Goal: Task Accomplishment & Management: Complete application form

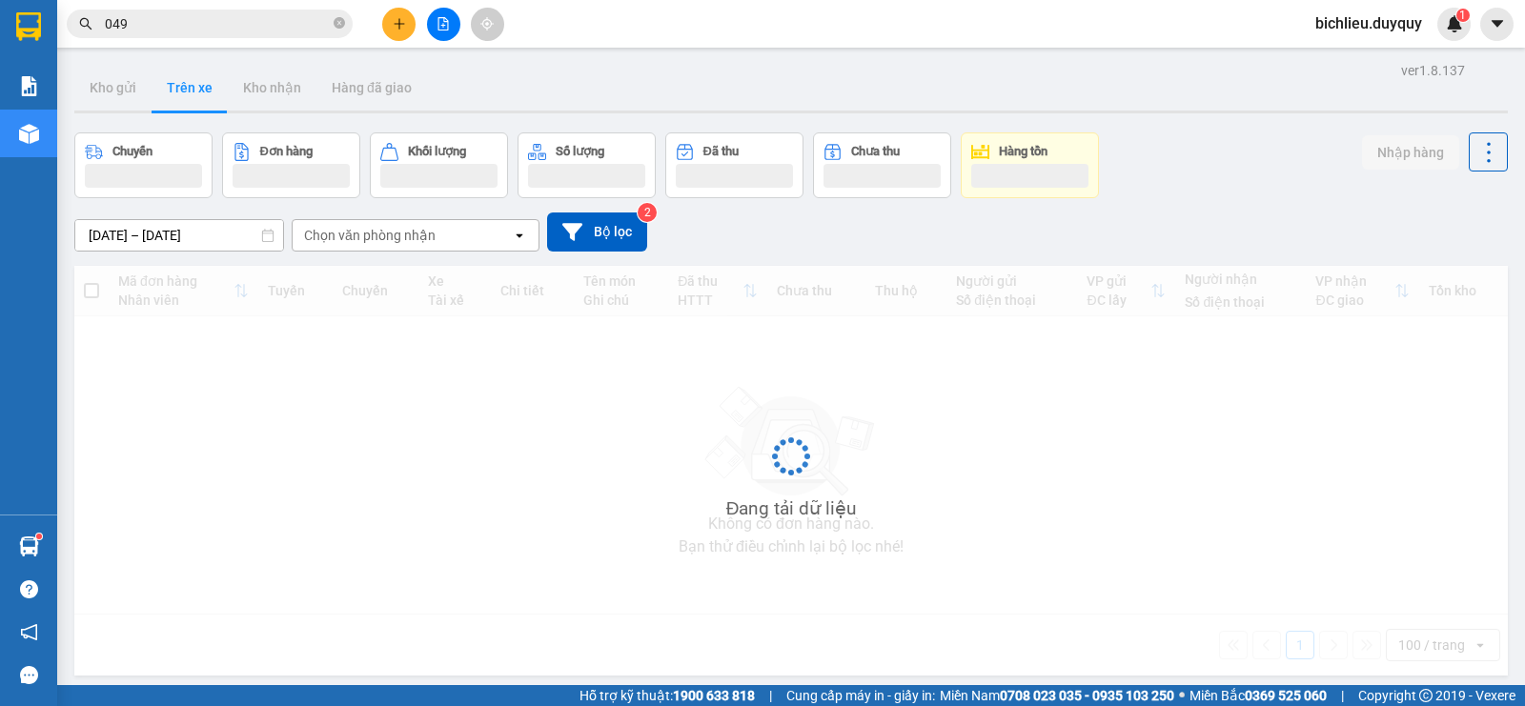
click at [194, 96] on button "Trên xe" at bounding box center [190, 88] width 76 height 46
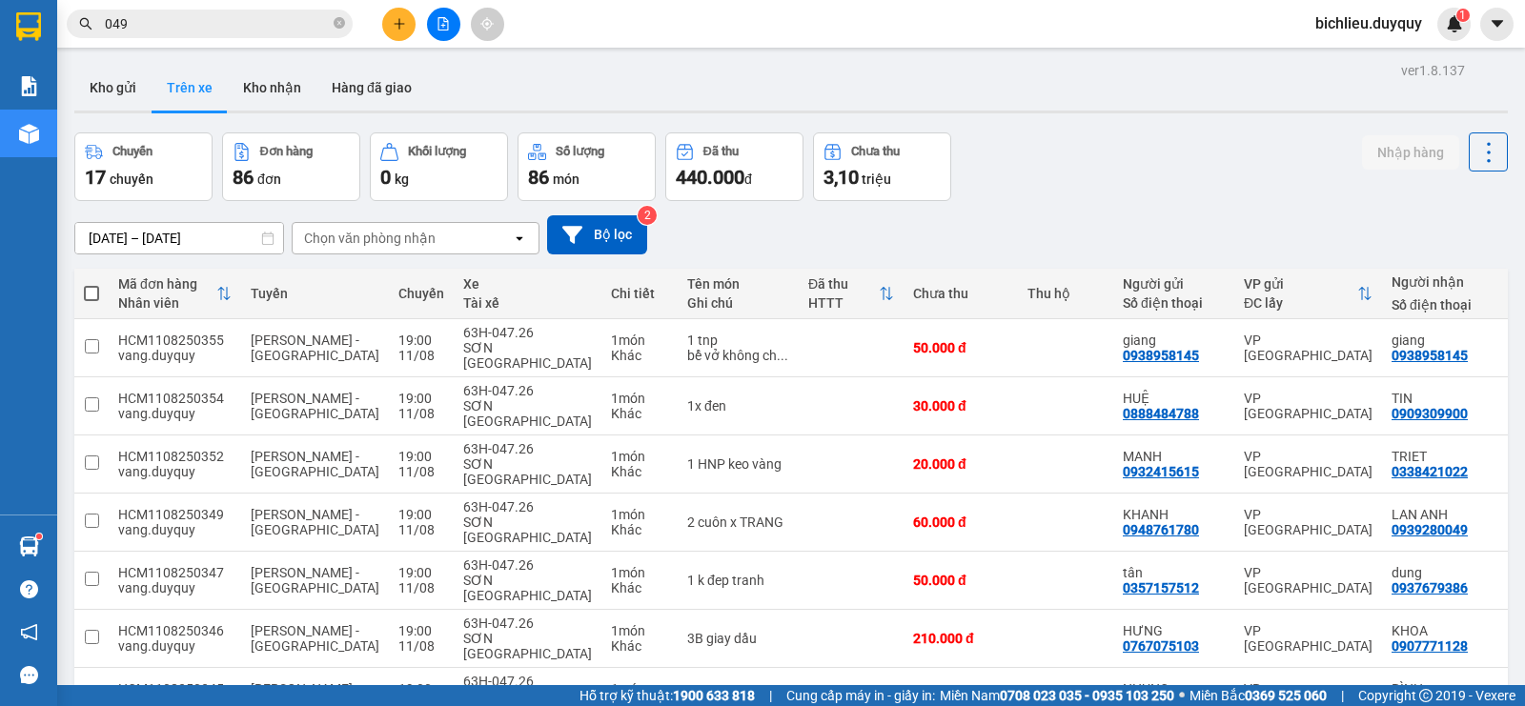
click at [462, 239] on div "Chọn văn phòng nhận" at bounding box center [402, 238] width 219 height 31
click at [459, 232] on div "Chọn văn phòng nhận" at bounding box center [402, 238] width 219 height 31
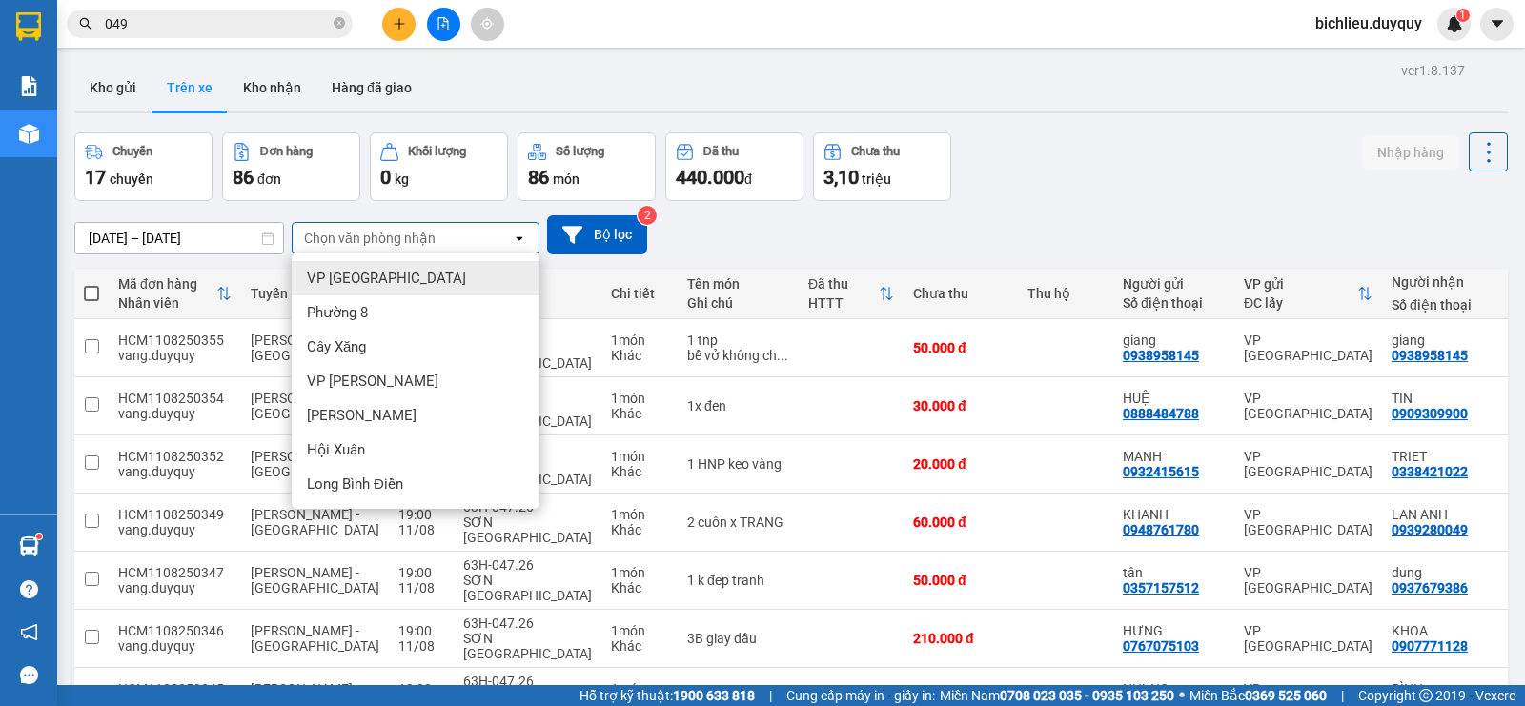
click at [459, 232] on div "Chọn văn phòng nhận" at bounding box center [402, 238] width 219 height 31
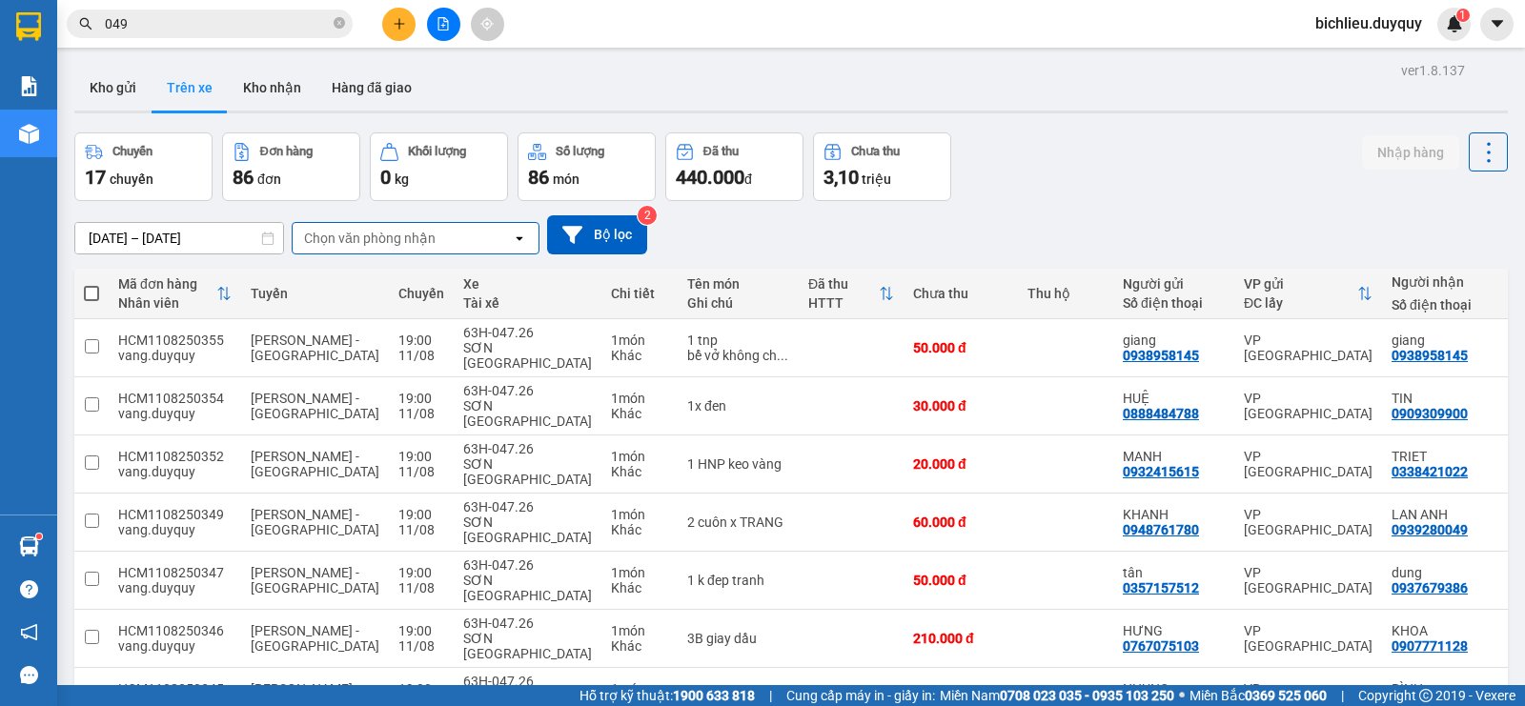
click at [459, 232] on div "Chọn văn phòng nhận" at bounding box center [402, 238] width 219 height 31
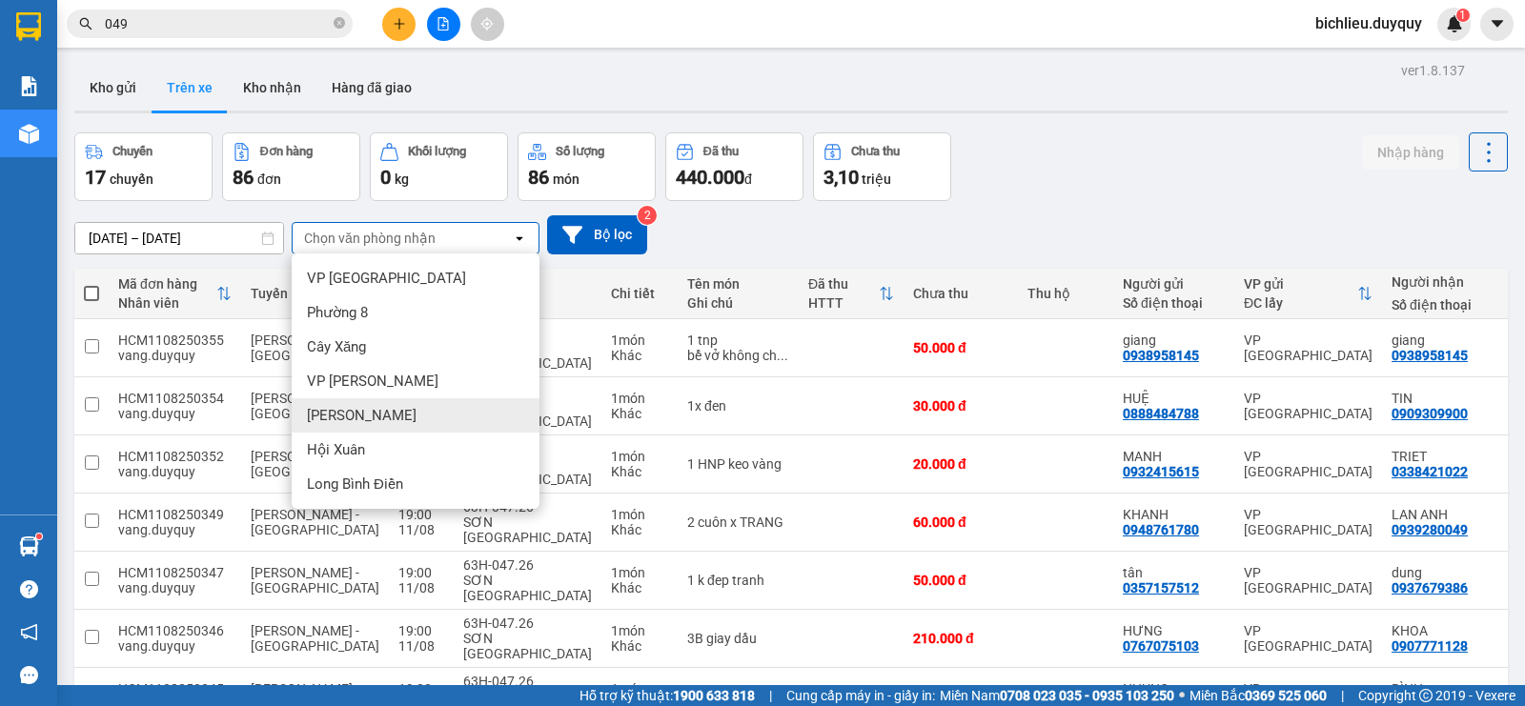
click at [367, 417] on div "[PERSON_NAME]" at bounding box center [416, 415] width 248 height 34
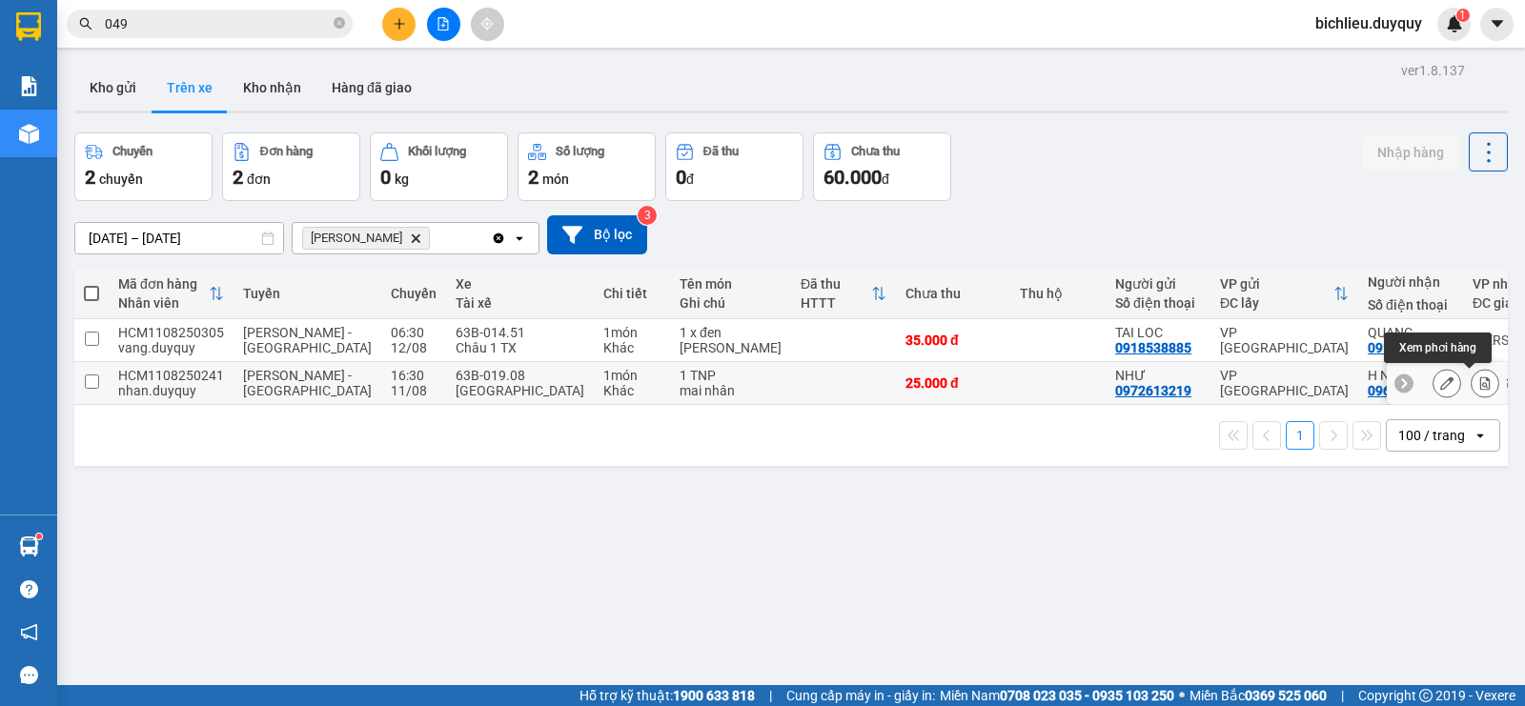
click at [1472, 375] on button at bounding box center [1485, 383] width 27 height 33
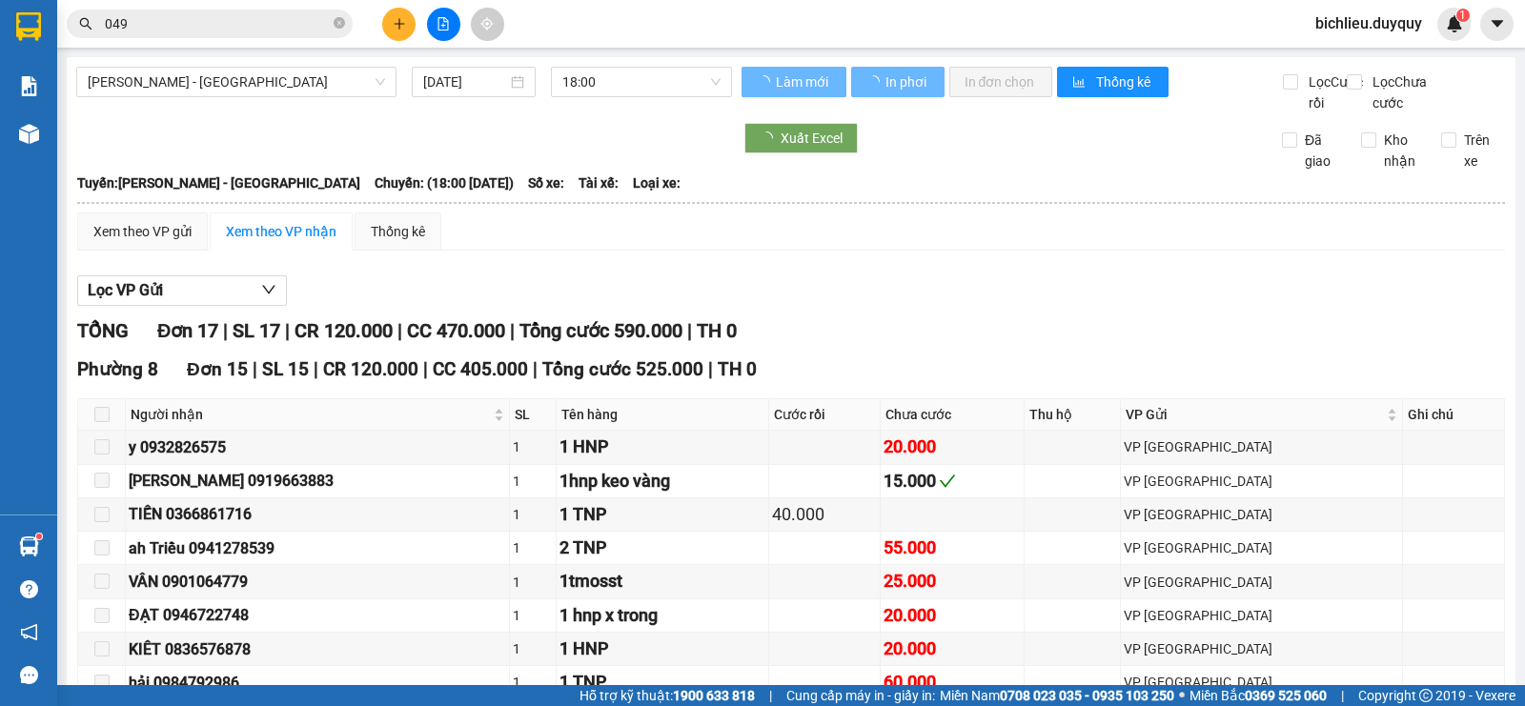
click at [1471, 384] on div "Phường 8 Đơn 15 | SL 15 | CR 120.000 | CC 405.000 | Tổng cước 525.000 | TH 0" at bounding box center [791, 370] width 1428 height 29
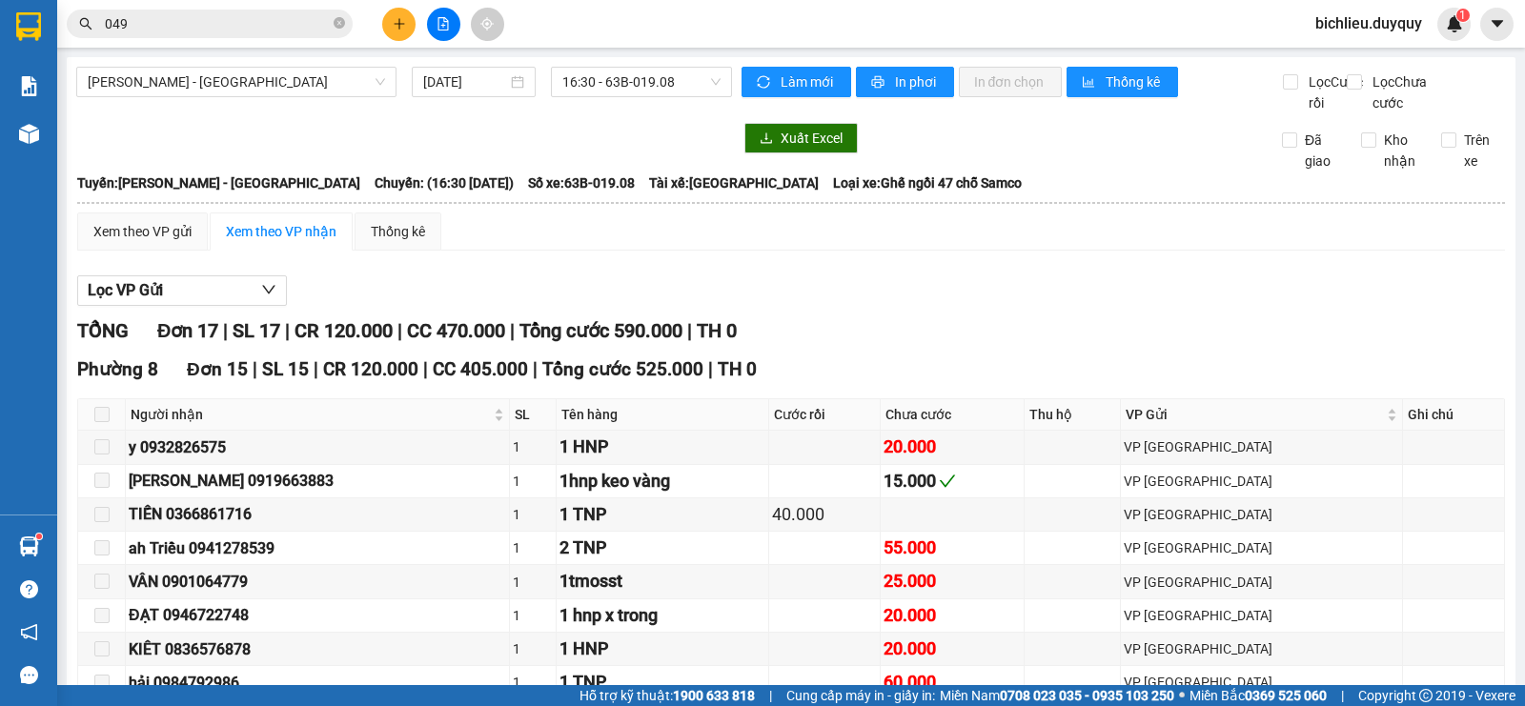
scroll to position [725, 0]
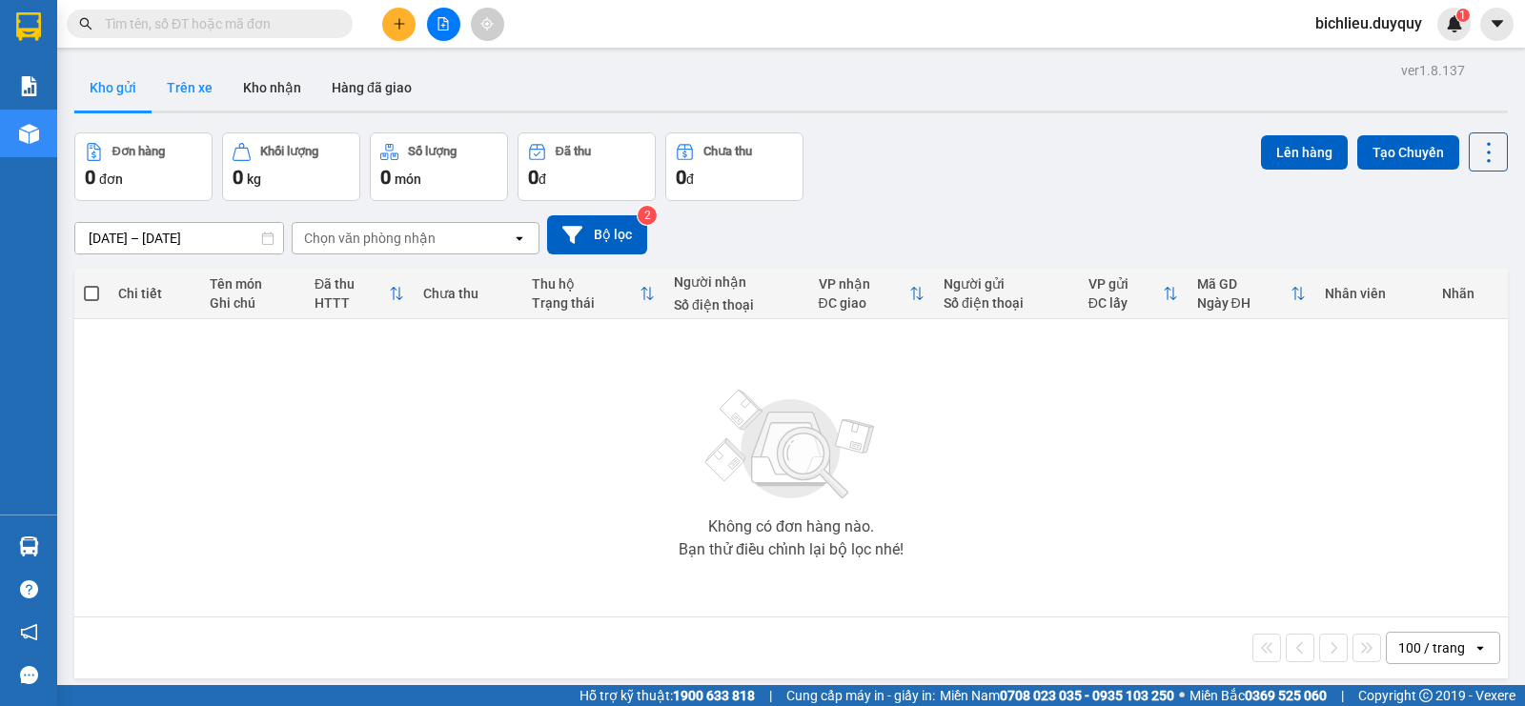
click at [196, 95] on button "Trên xe" at bounding box center [190, 88] width 76 height 46
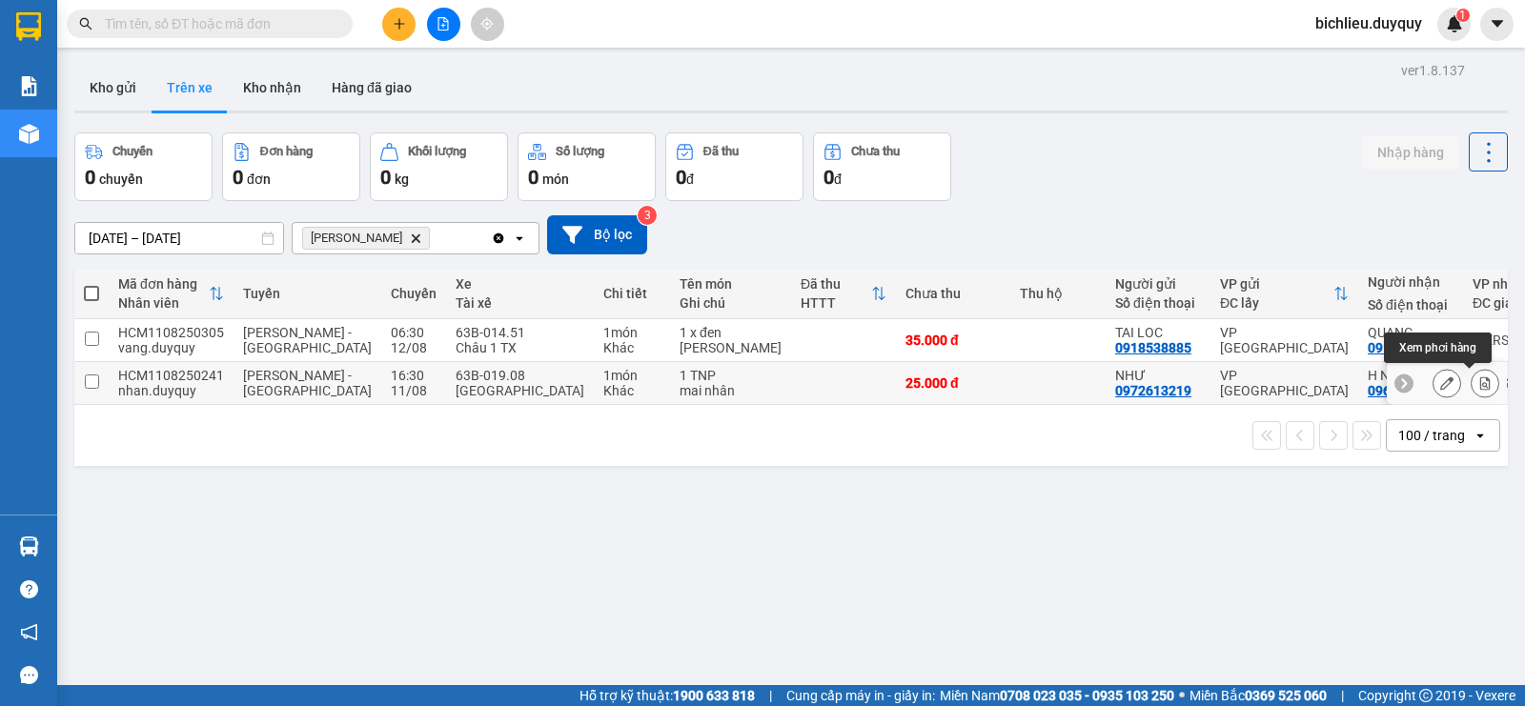
click at [1472, 384] on button at bounding box center [1485, 383] width 27 height 33
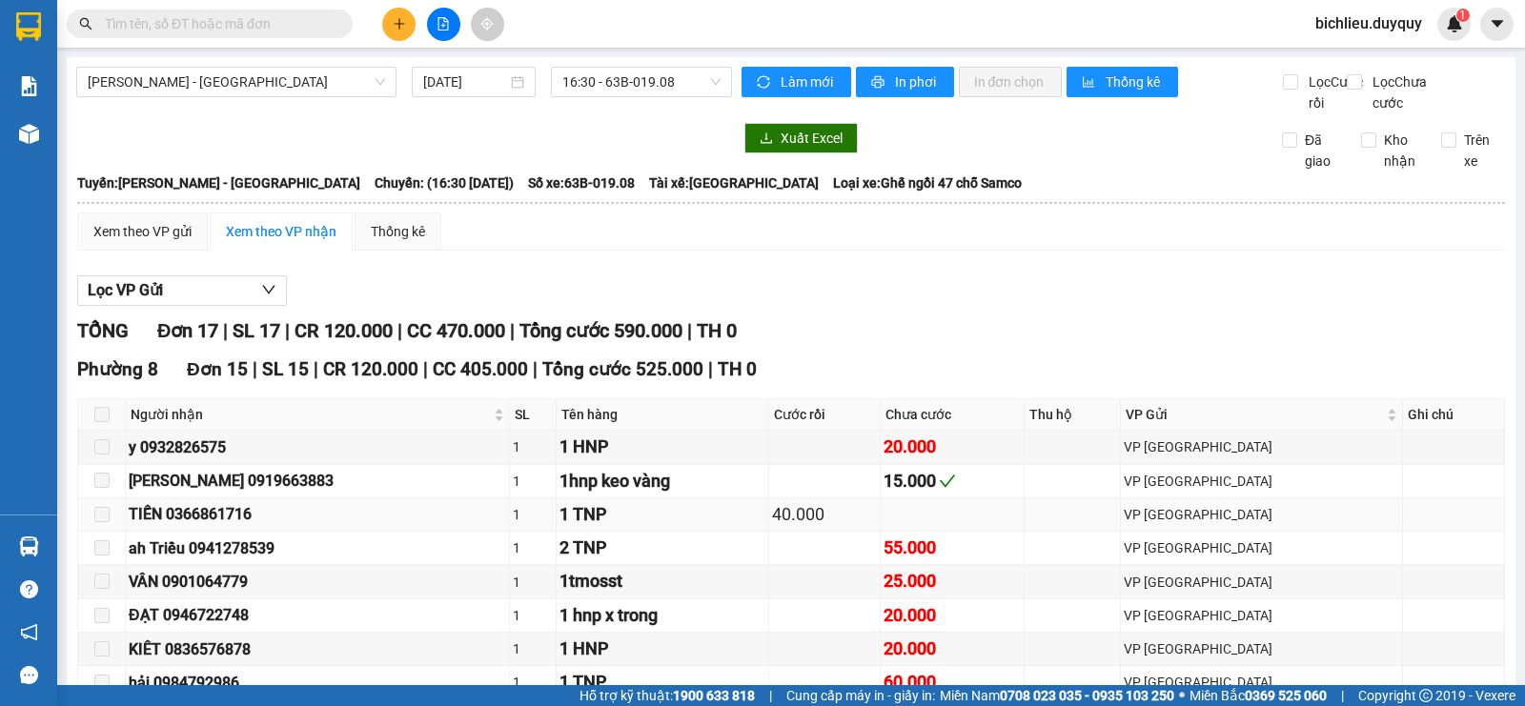
scroll to position [477, 0]
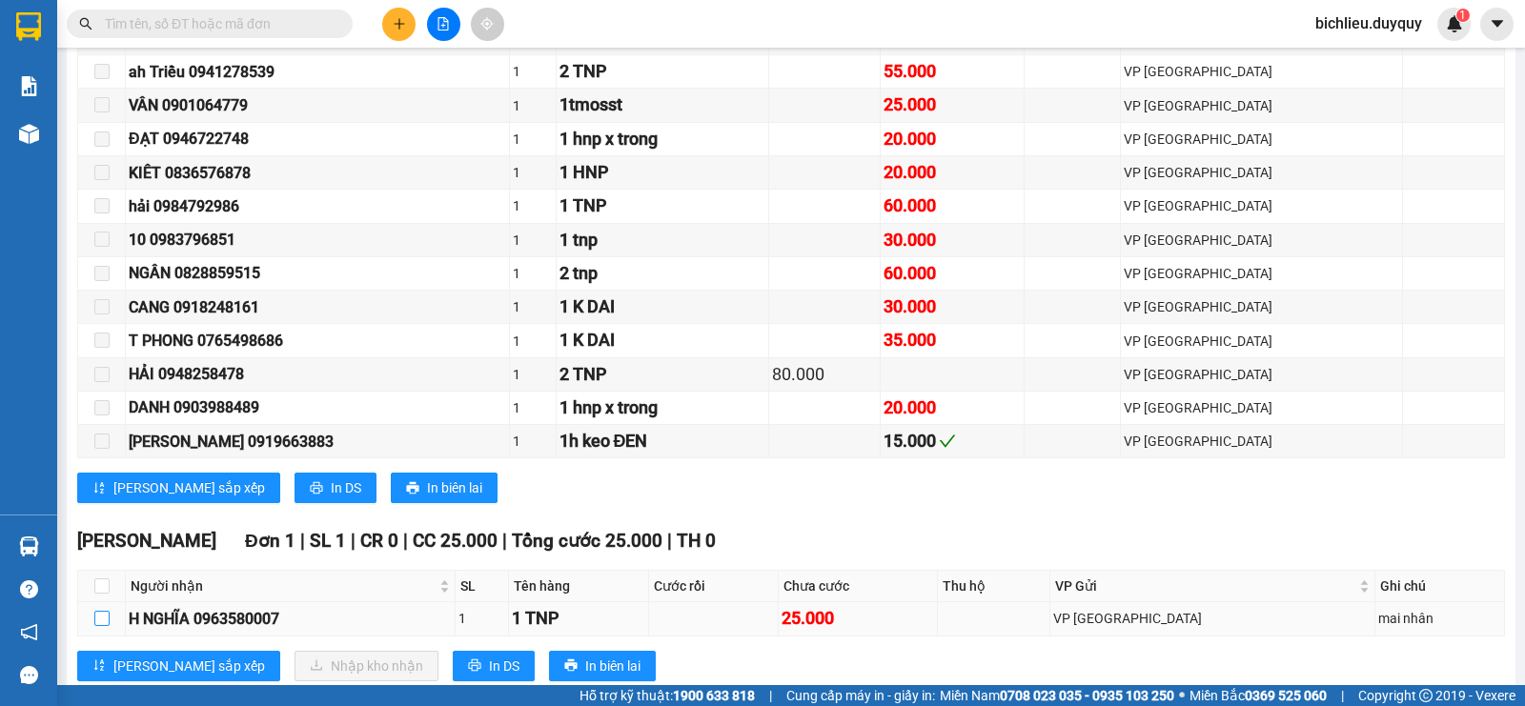
click at [106, 626] on input "checkbox" at bounding box center [101, 618] width 15 height 15
checkbox input "true"
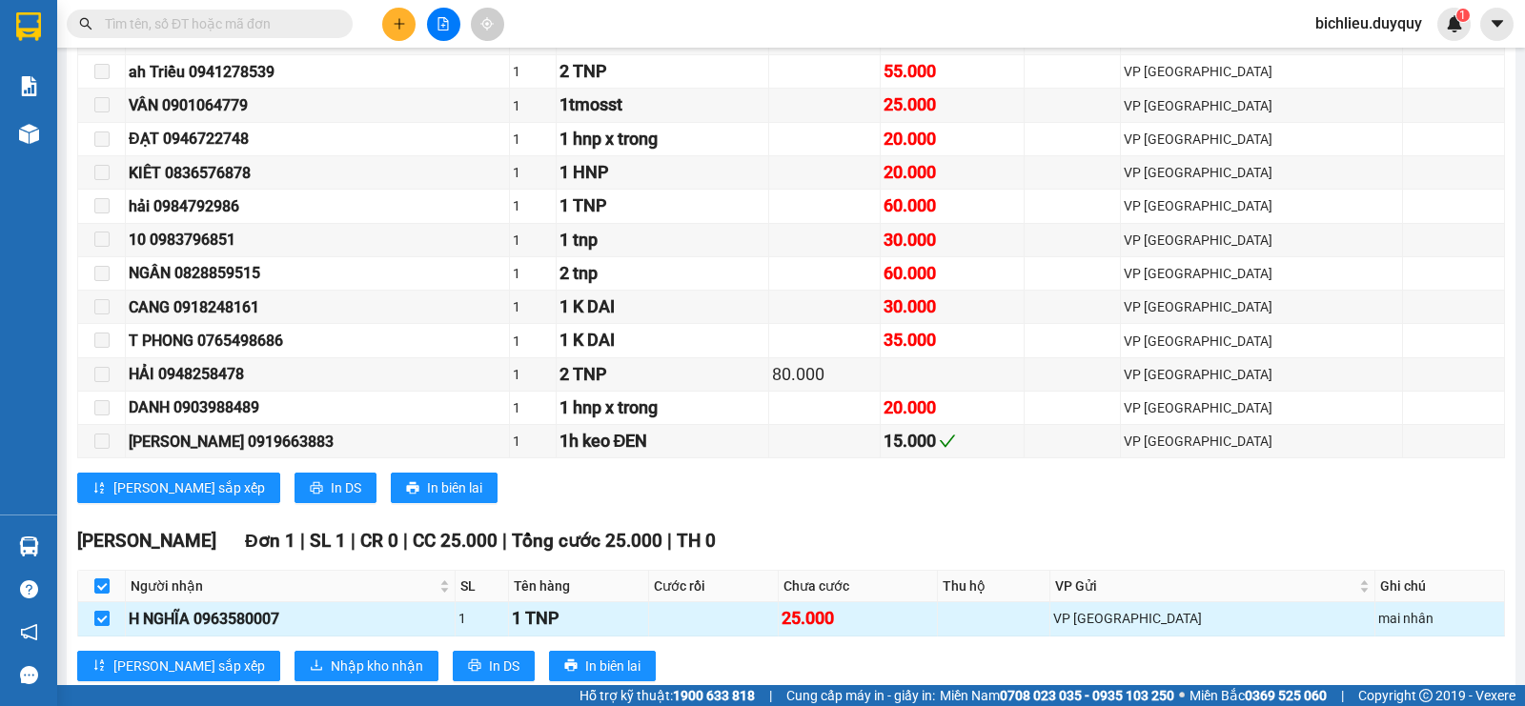
scroll to position [572, 0]
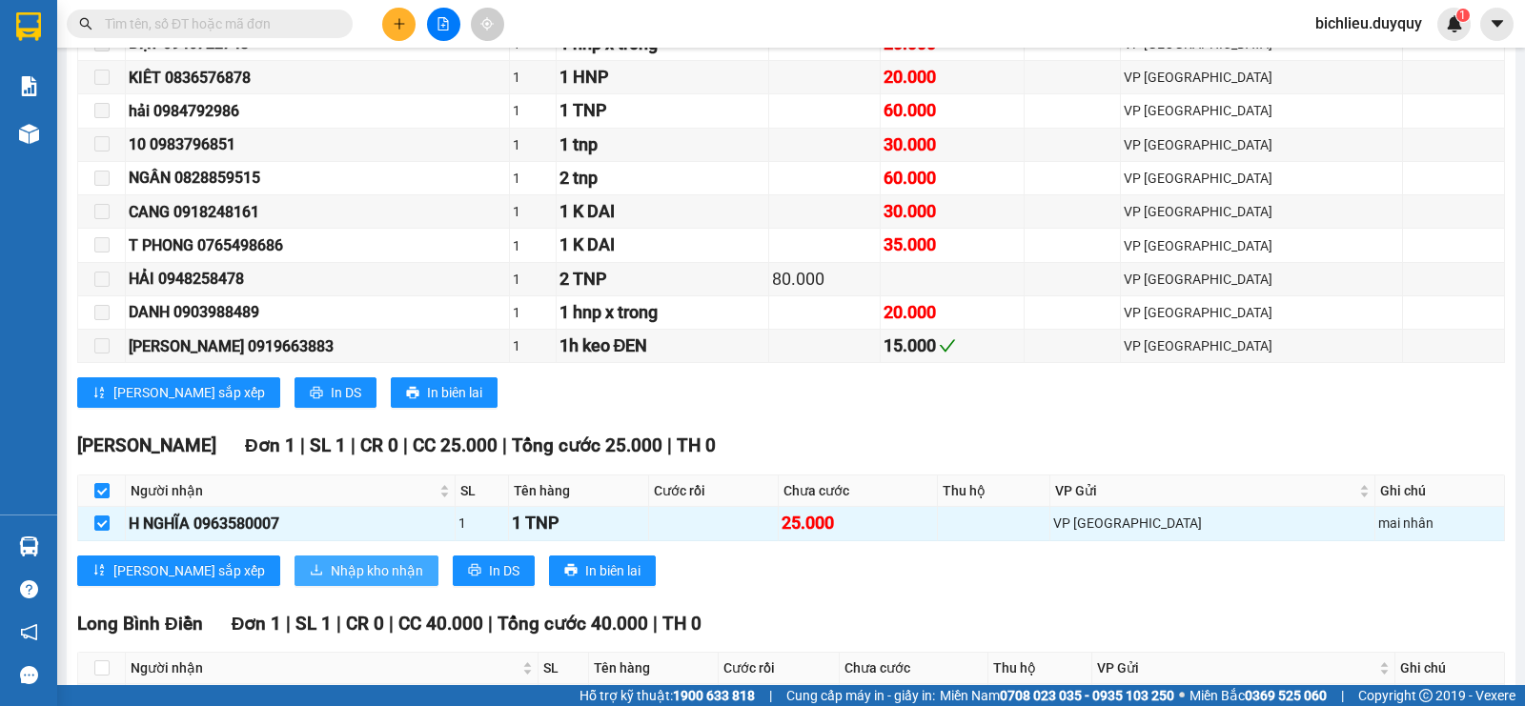
click at [331, 582] on span "Nhập kho nhận" at bounding box center [377, 571] width 92 height 21
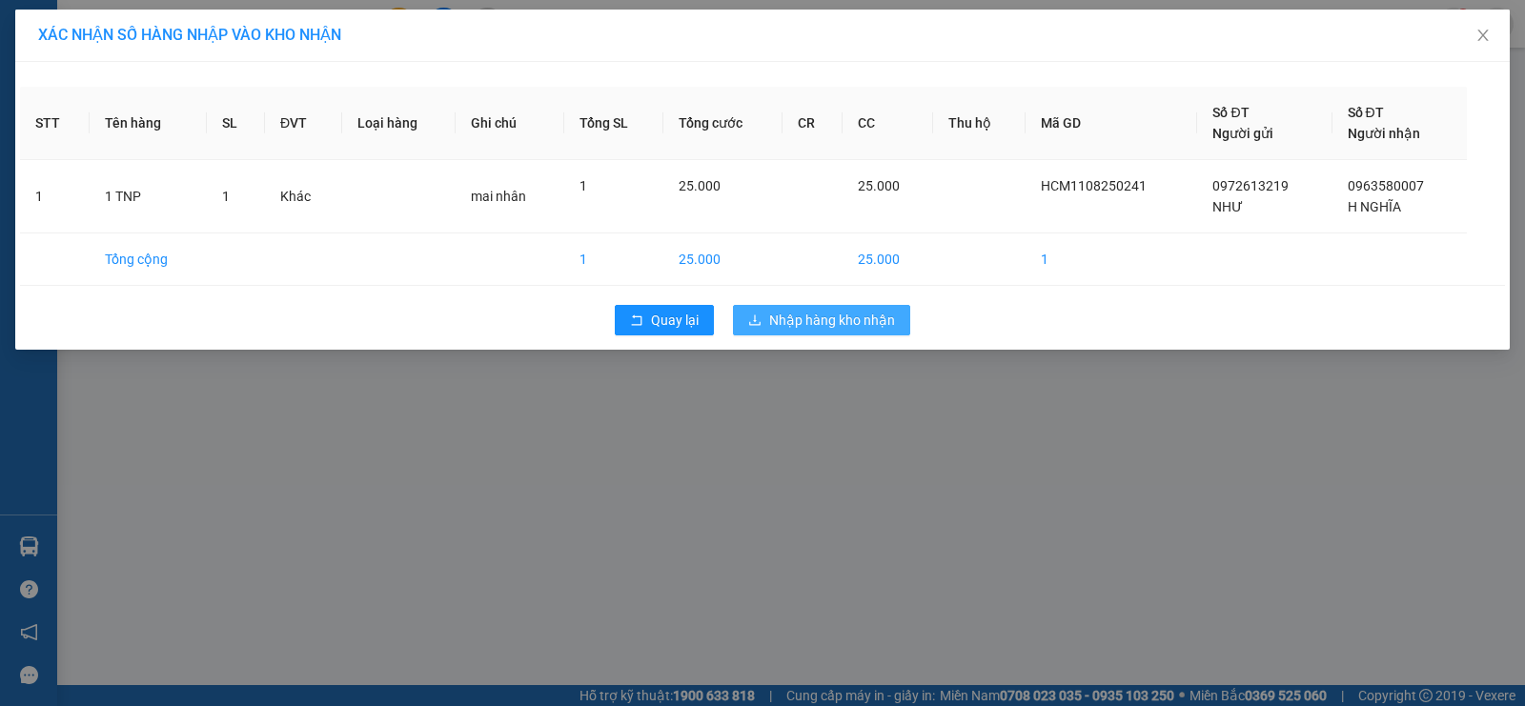
click at [850, 331] on button "Nhập hàng kho nhận" at bounding box center [821, 320] width 177 height 31
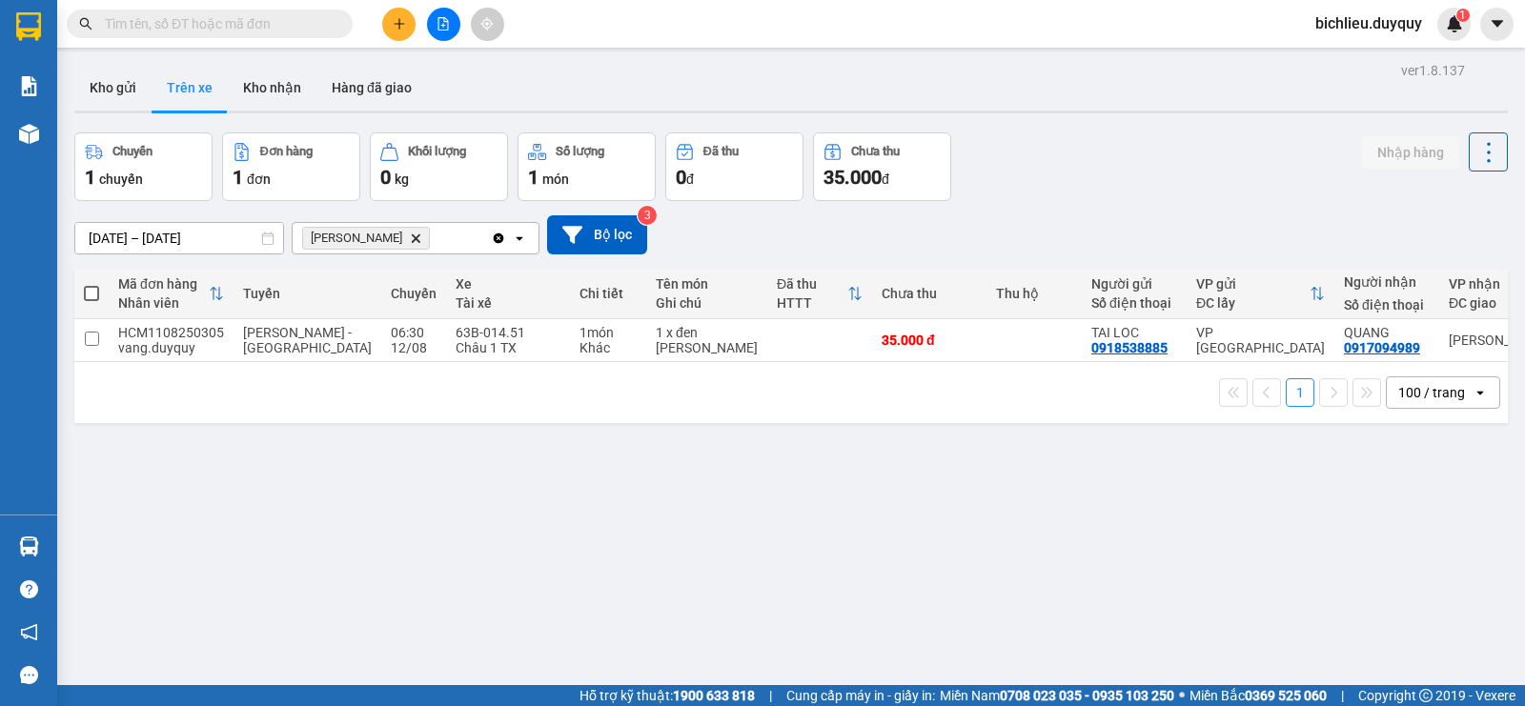
click at [388, 49] on section "Kết quả tìm kiếm ( 0 ) Bộ lọc No Data bichlieu.duyquy 1 Báo cáo 1. Báo cáo dòng…" at bounding box center [762, 353] width 1525 height 706
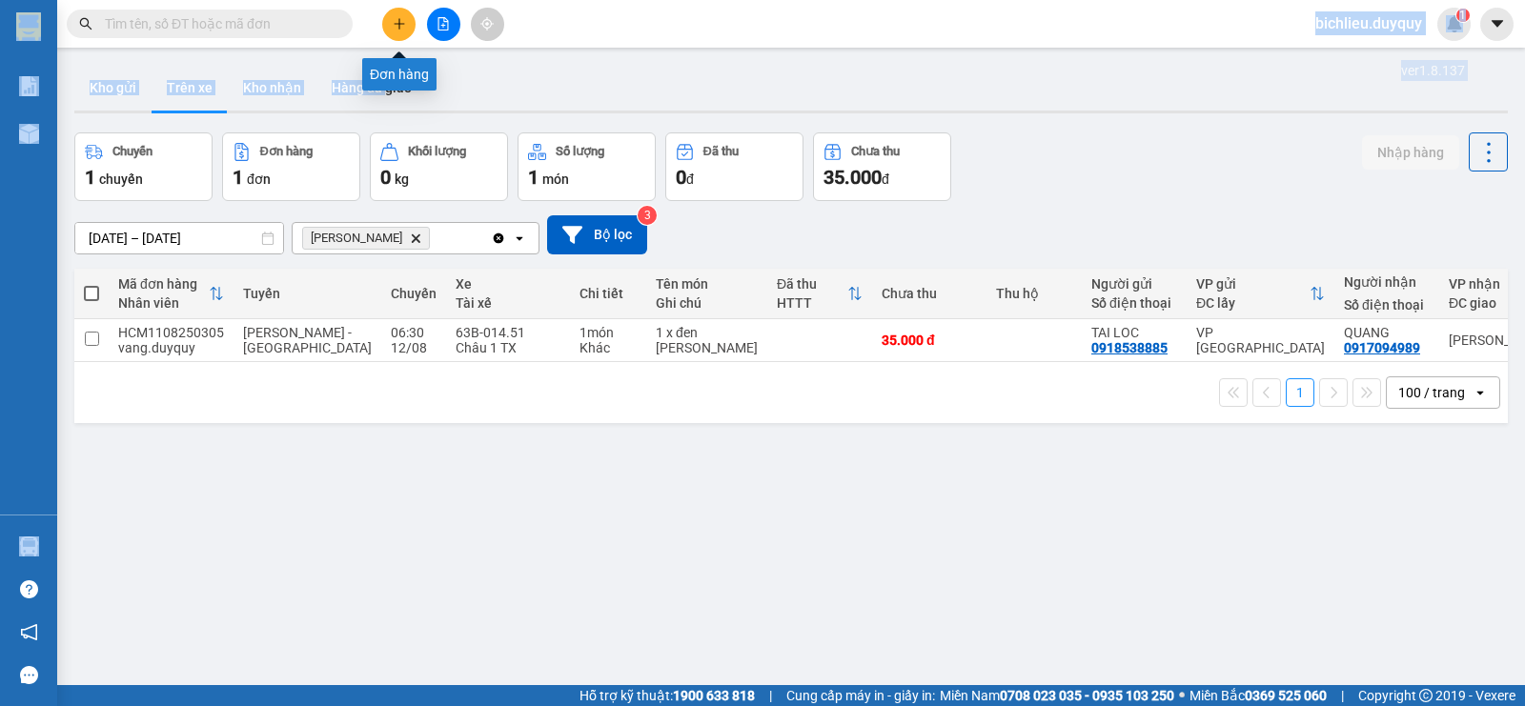
click at [396, 31] on button at bounding box center [398, 24] width 33 height 33
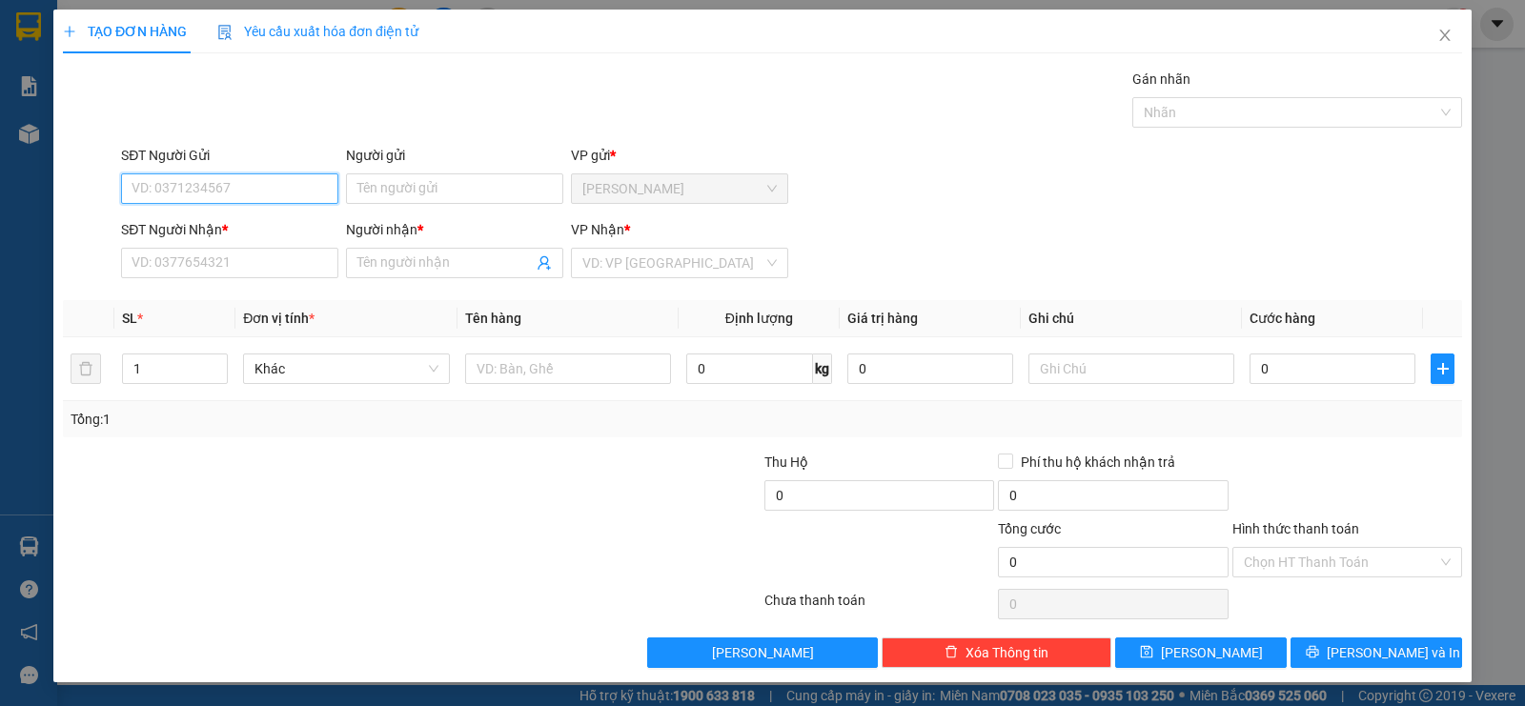
drag, startPoint x: 150, startPoint y: 175, endPoint x: 152, endPoint y: 205, distance: 29.6
click at [152, 205] on div "SĐT Người Gửi VD: 0371234567" at bounding box center [229, 178] width 217 height 67
click at [126, 186] on input "SĐT Người Gửi" at bounding box center [229, 189] width 217 height 31
type input "0708939779"
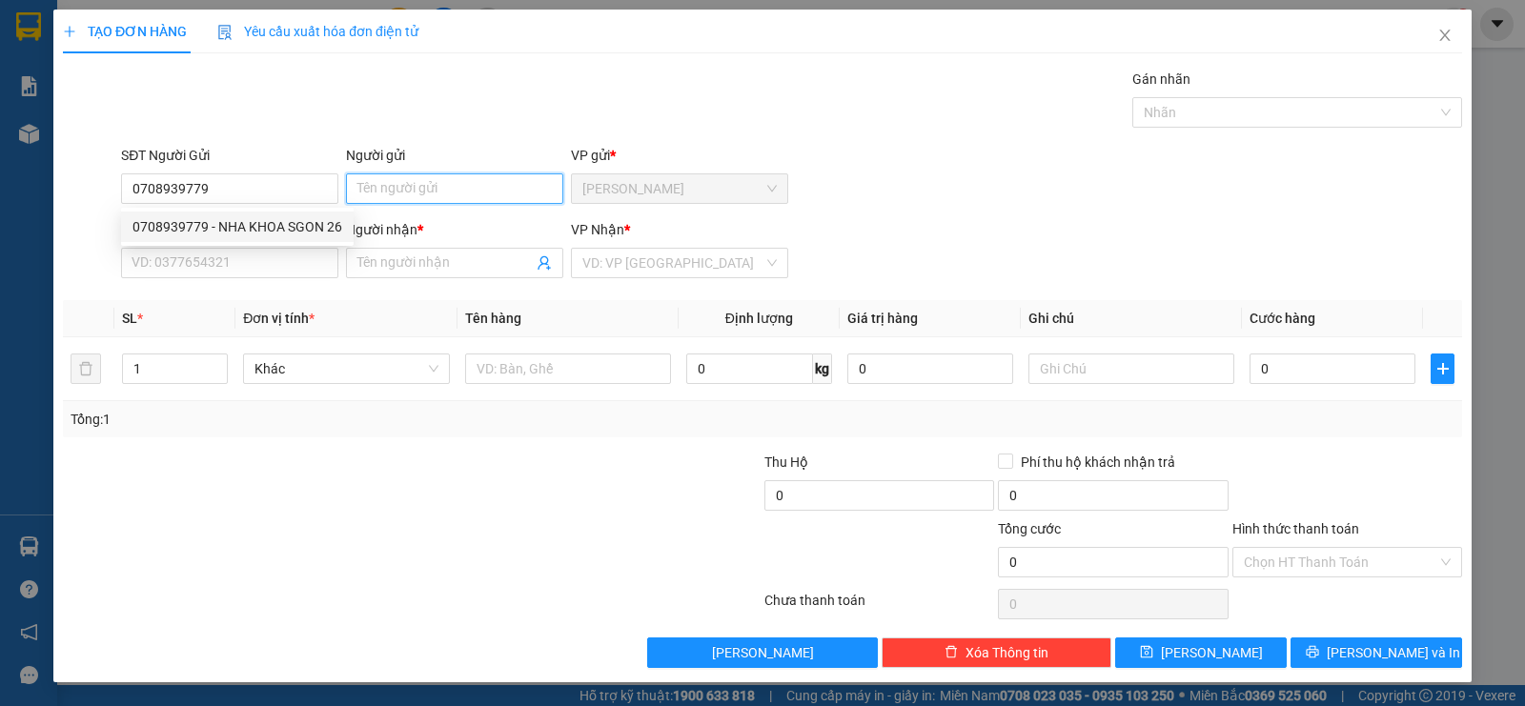
click at [355, 186] on input "Người gửi" at bounding box center [454, 189] width 217 height 31
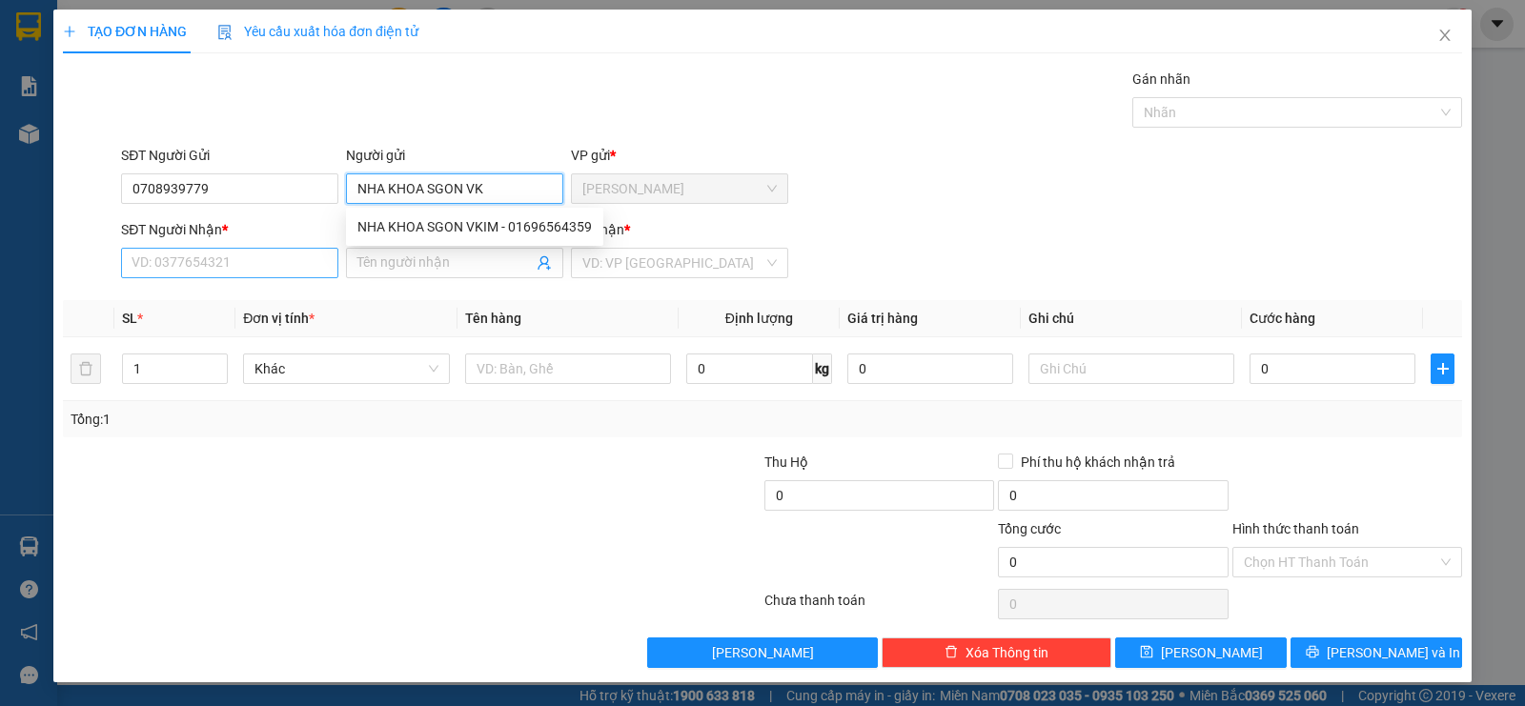
type input "NHA KHOA SGON VK"
click at [183, 270] on input "SĐT Người Nhận *" at bounding box center [229, 263] width 217 height 31
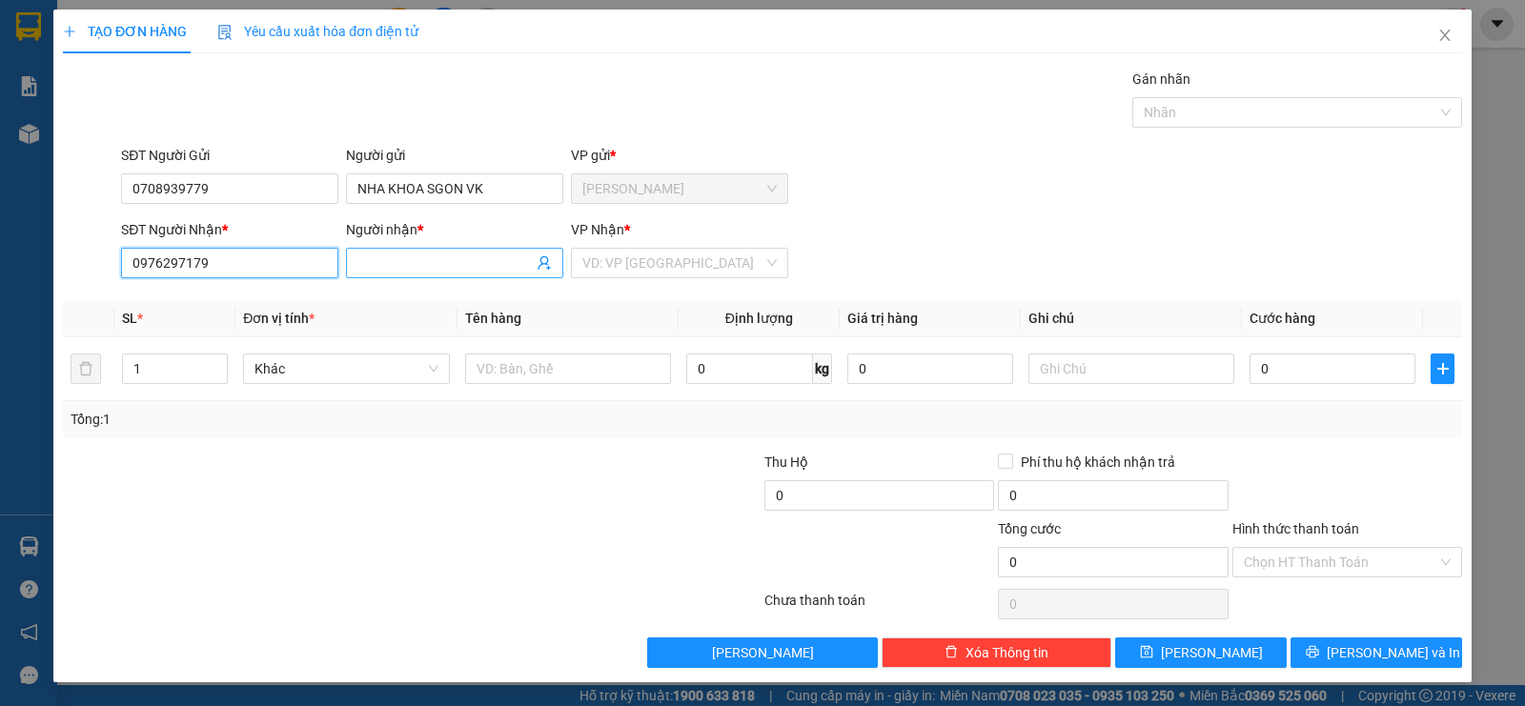
type input "0976297179"
click at [416, 269] on input "Người nhận *" at bounding box center [444, 263] width 175 height 21
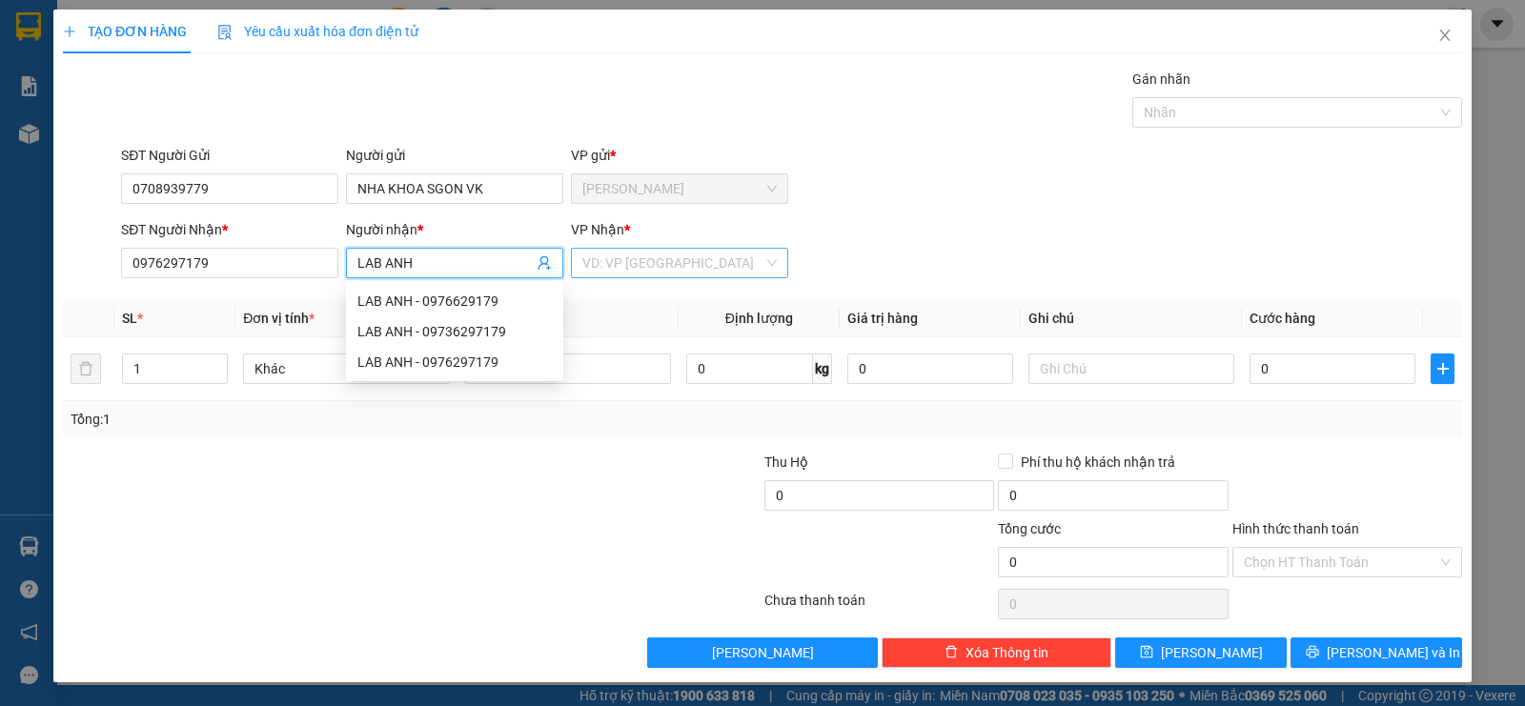
type input "LAB ANH"
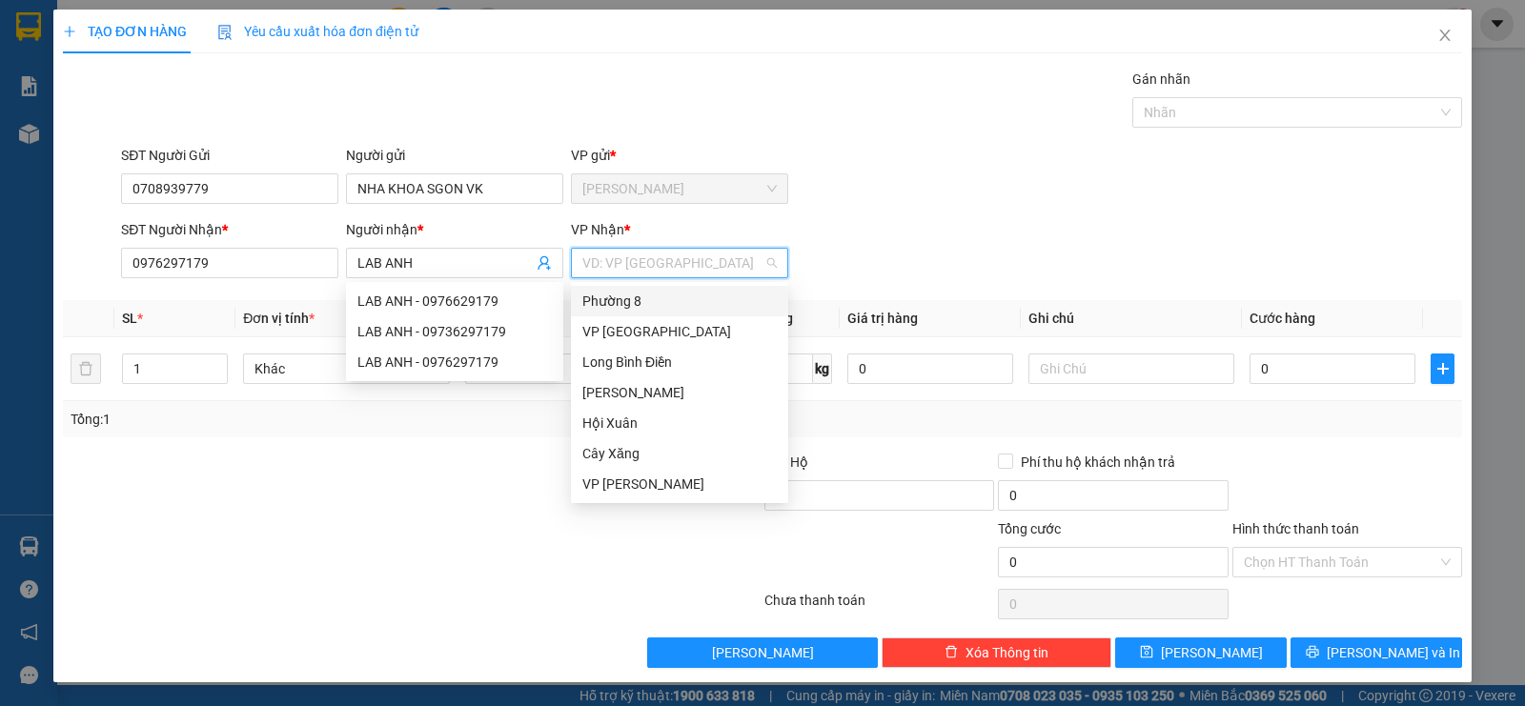
drag, startPoint x: 646, startPoint y: 271, endPoint x: 623, endPoint y: 288, distance: 29.4
click at [643, 272] on input "search" at bounding box center [672, 263] width 181 height 29
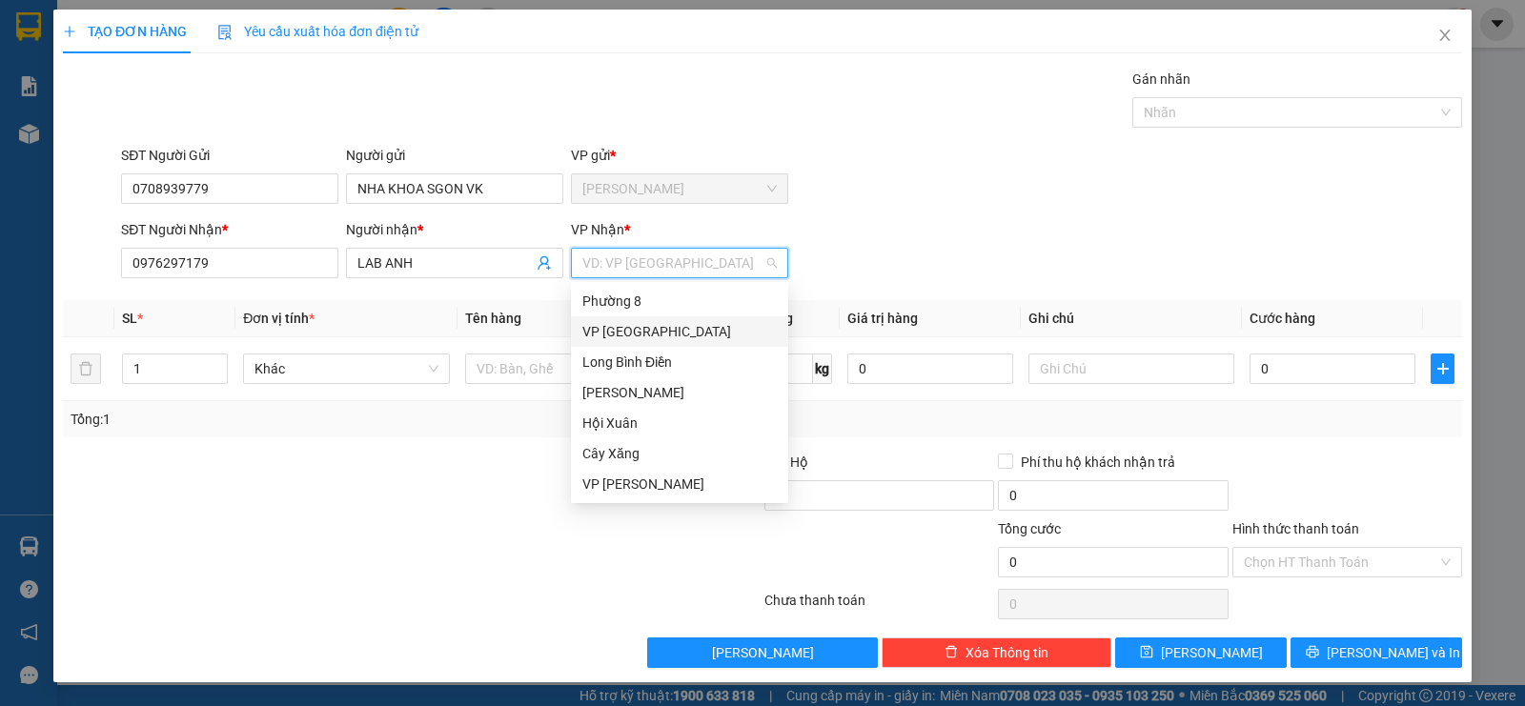
click at [605, 335] on div "VP [GEOGRAPHIC_DATA]" at bounding box center [679, 331] width 194 height 21
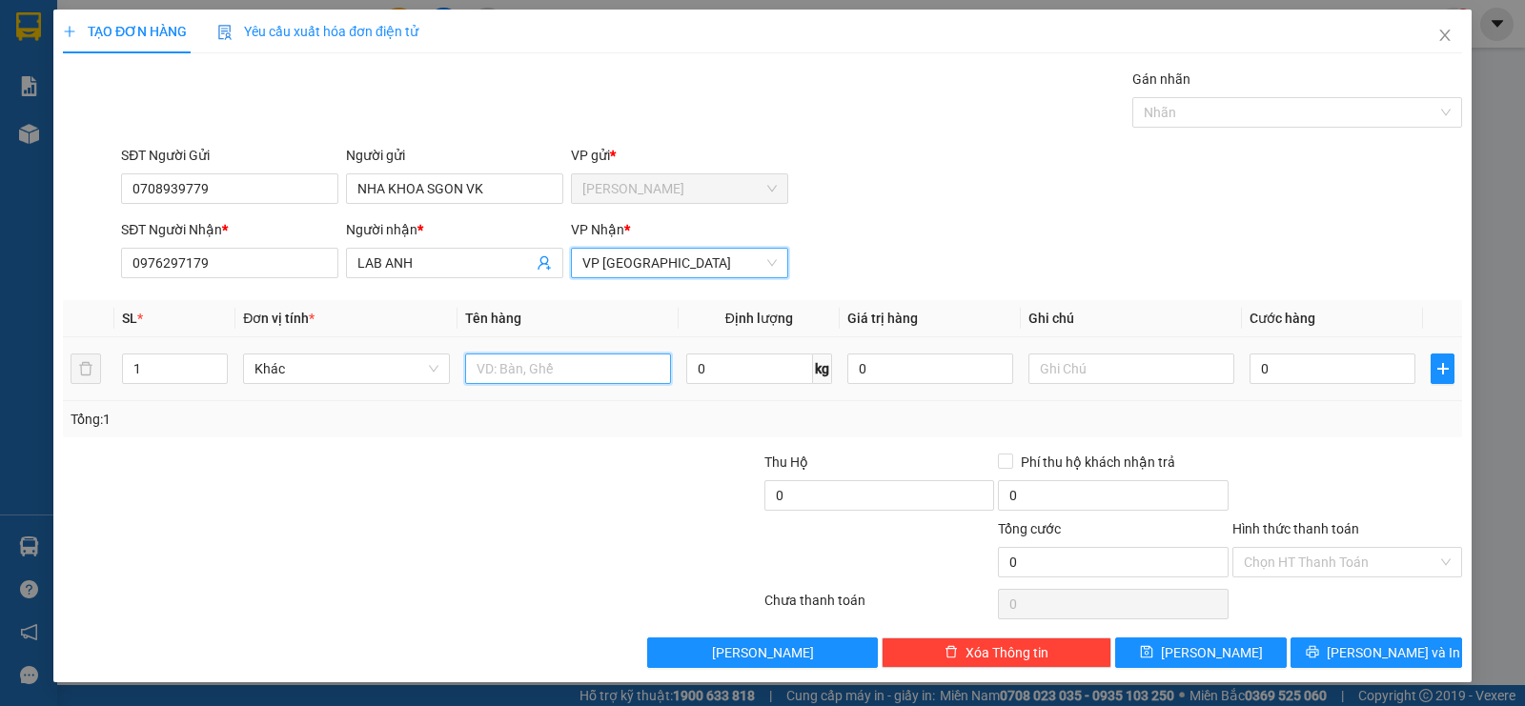
click at [543, 372] on input "text" at bounding box center [568, 369] width 206 height 31
type input "1HNP"
click at [1335, 360] on input "0" at bounding box center [1333, 369] width 166 height 31
type input "2"
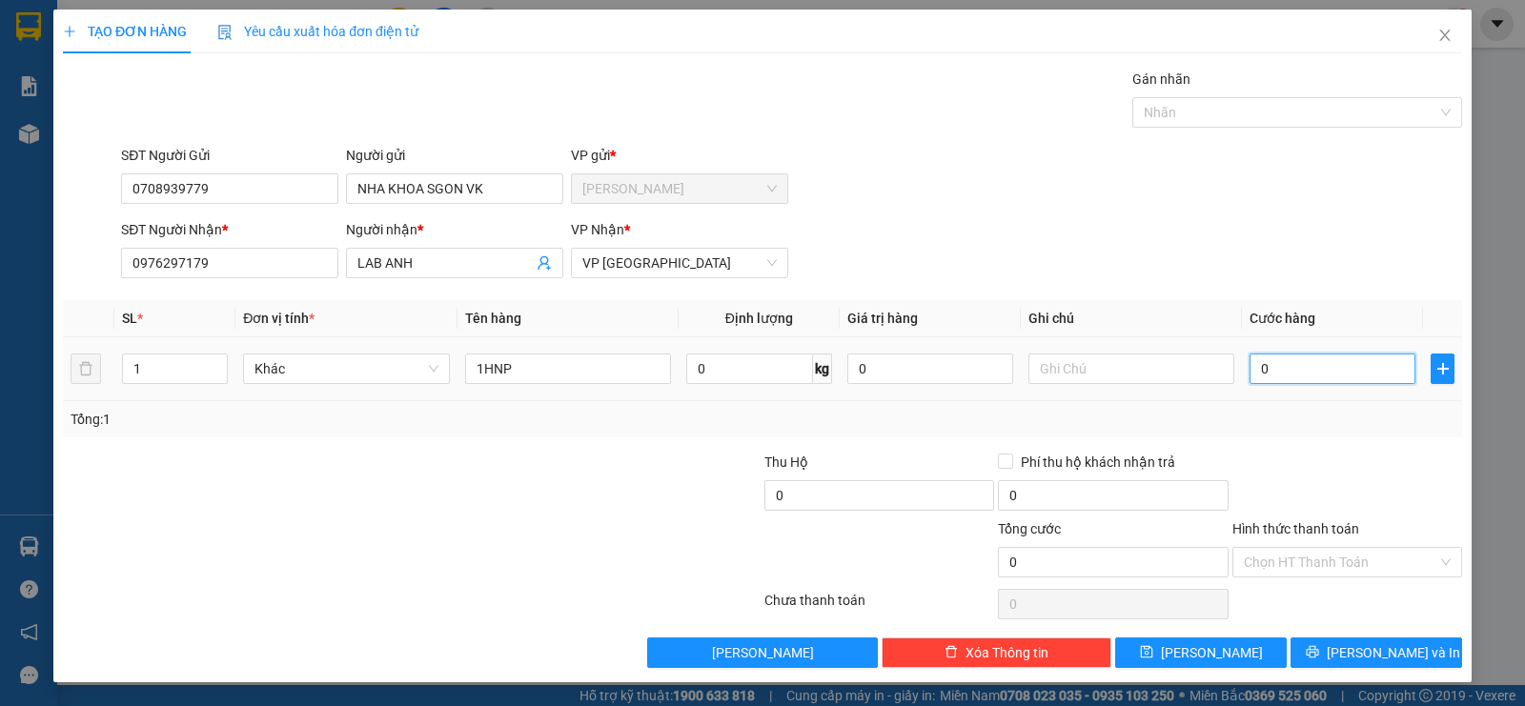
type input "2"
type input "20"
type input "200"
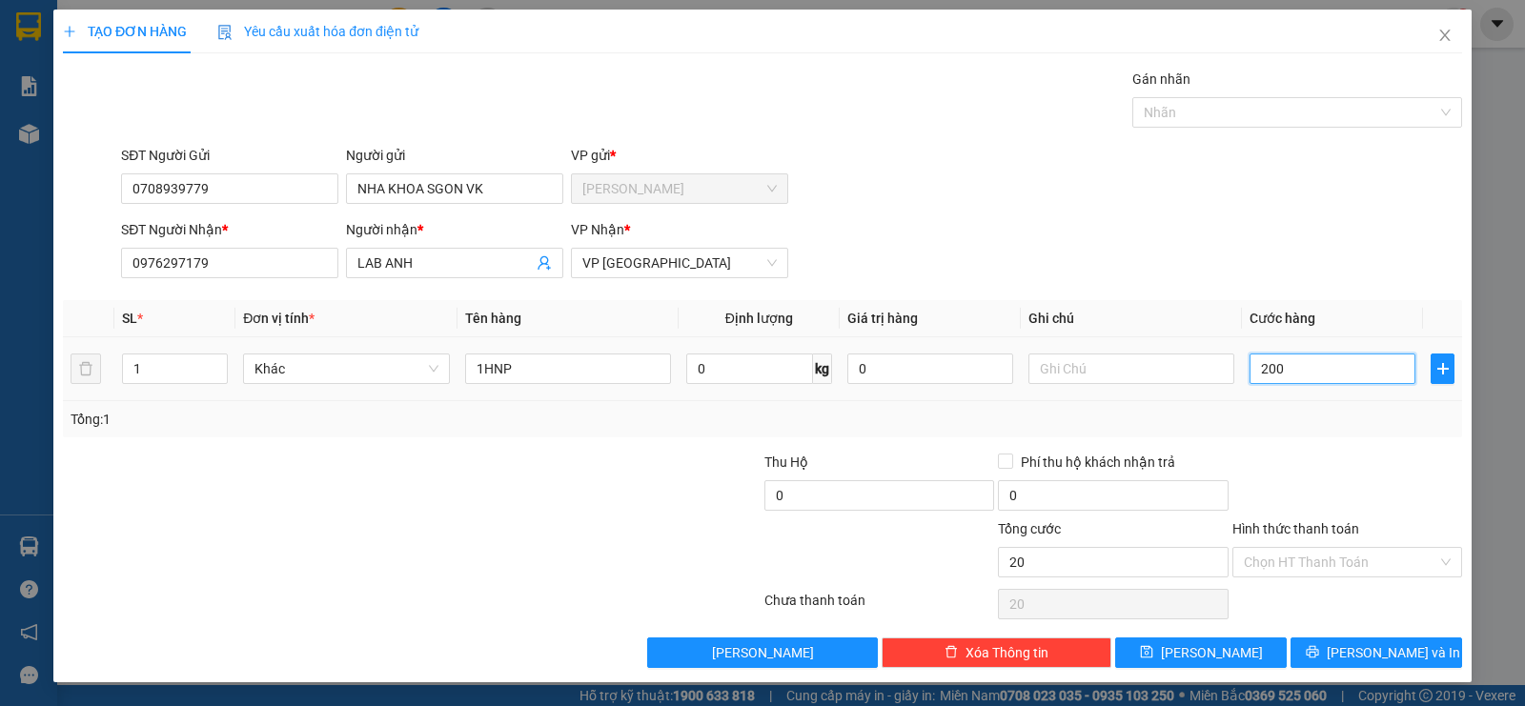
type input "200"
type input "2.000"
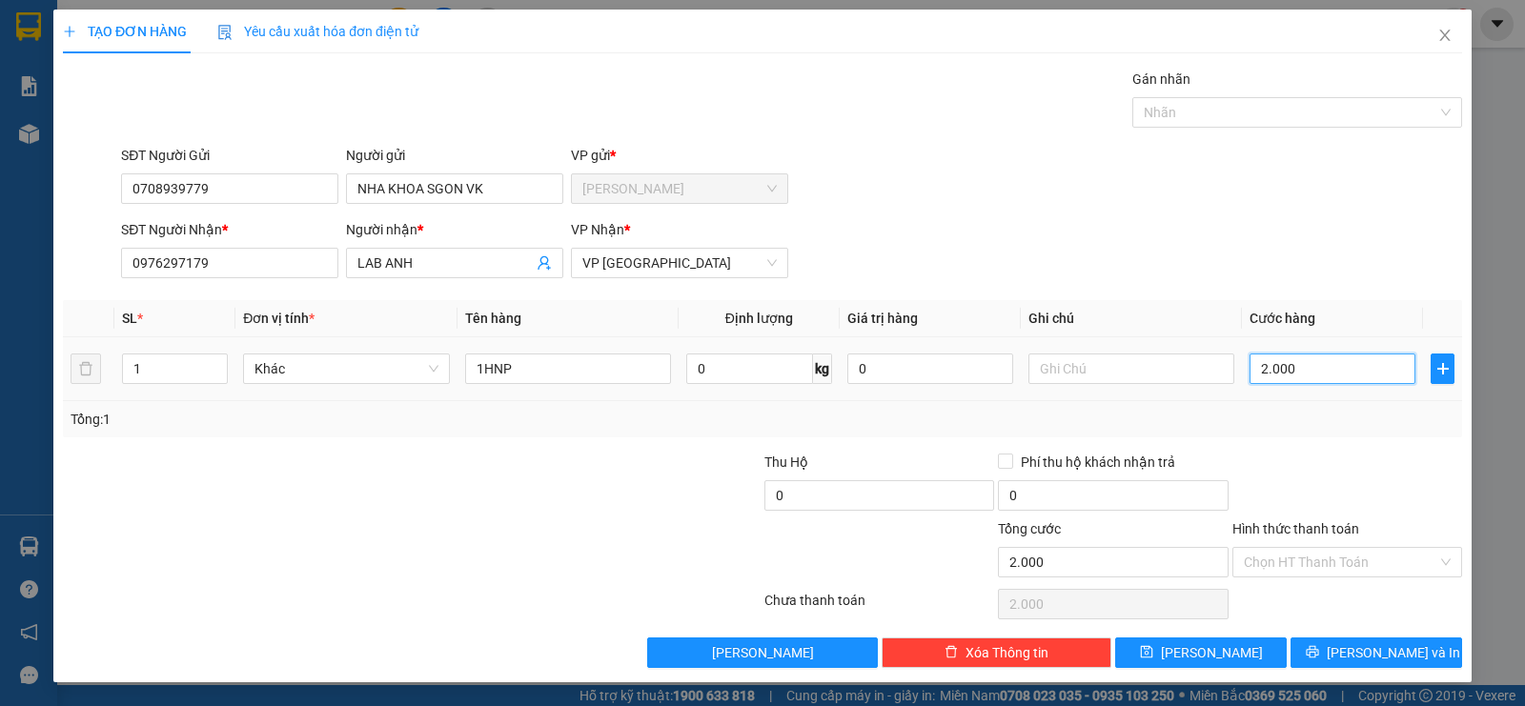
type input "20.000"
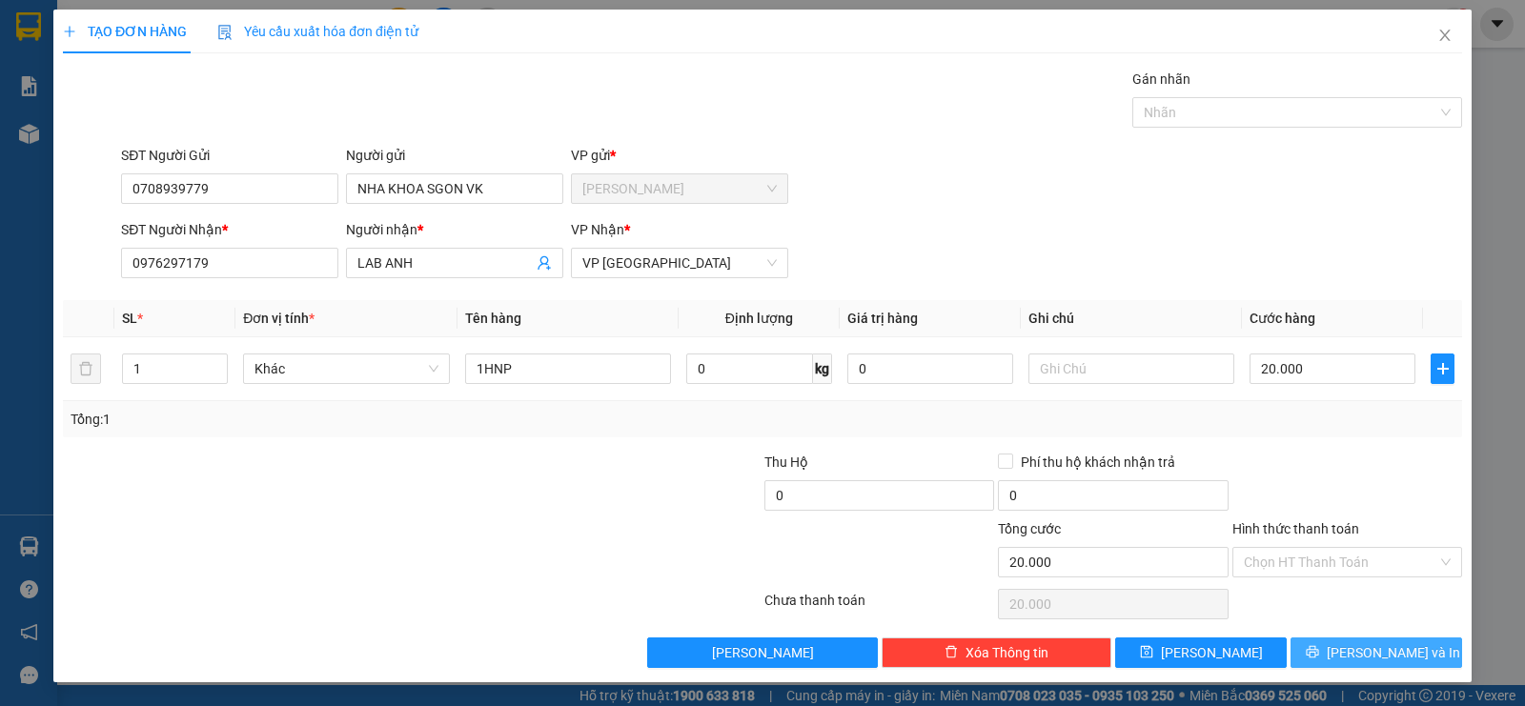
click at [1387, 663] on span "[PERSON_NAME] và In" at bounding box center [1393, 653] width 133 height 21
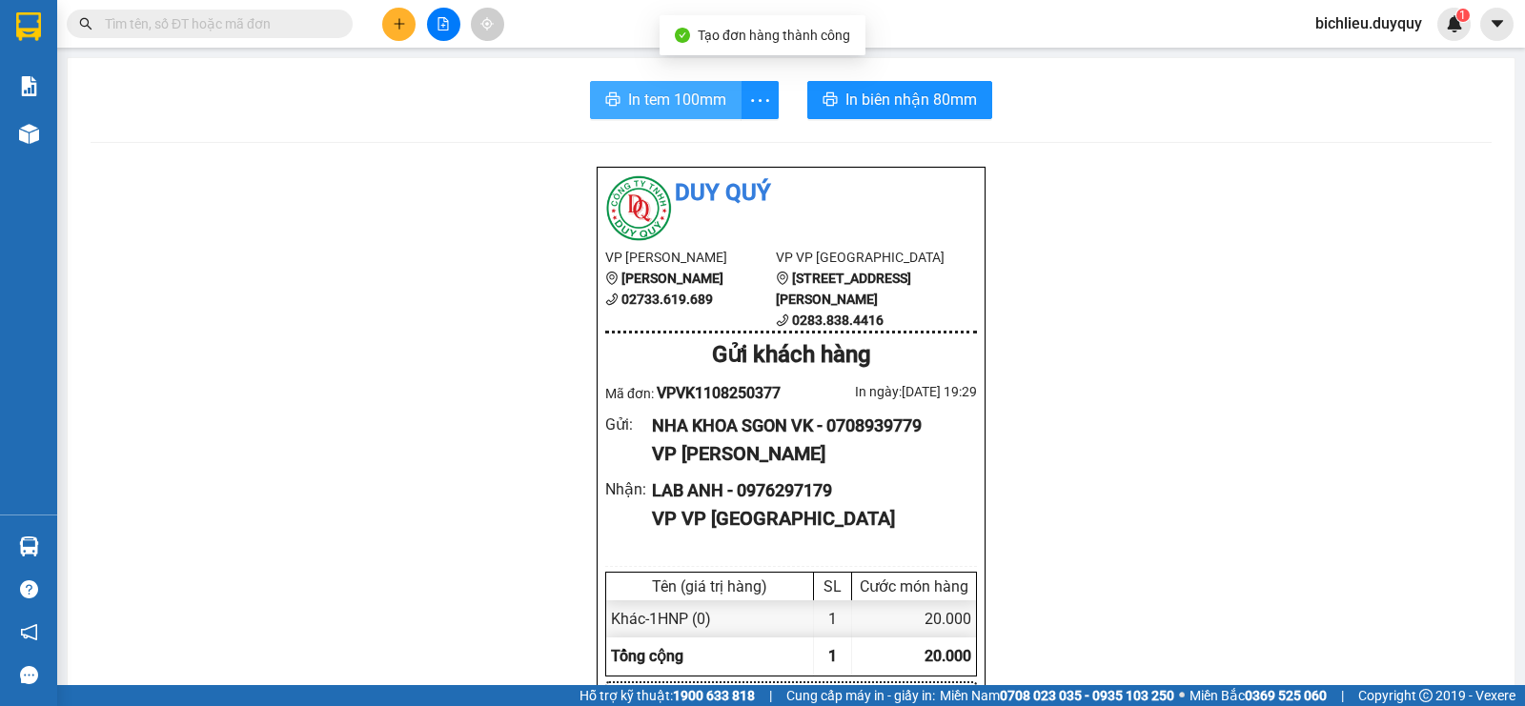
click at [706, 102] on span "In tem 100mm" at bounding box center [677, 100] width 98 height 24
